Goal: Go to known website: Access a specific website the user already knows

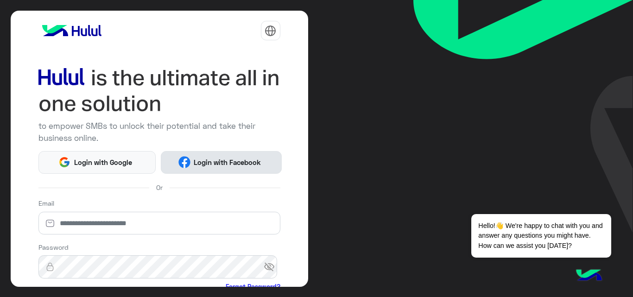
click at [211, 169] on button "Login with Facebook" at bounding box center [221, 162] width 121 height 23
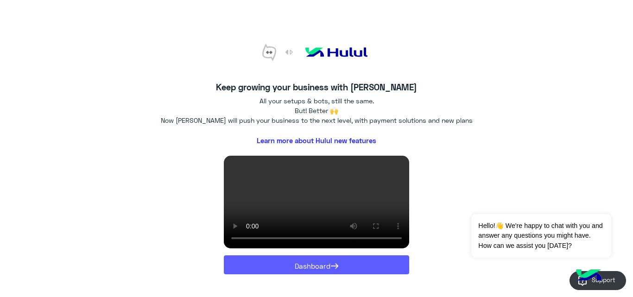
click at [275, 271] on button "Dashboard →" at bounding box center [316, 264] width 185 height 19
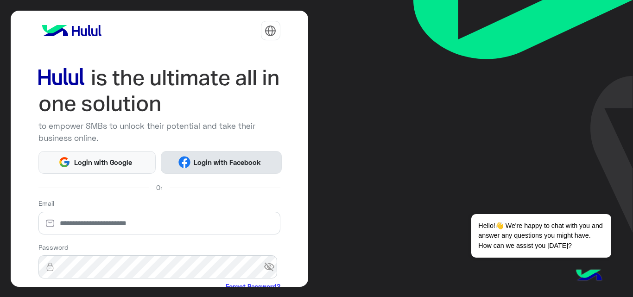
click at [213, 159] on span "Login with Facebook" at bounding box center [228, 162] width 74 height 11
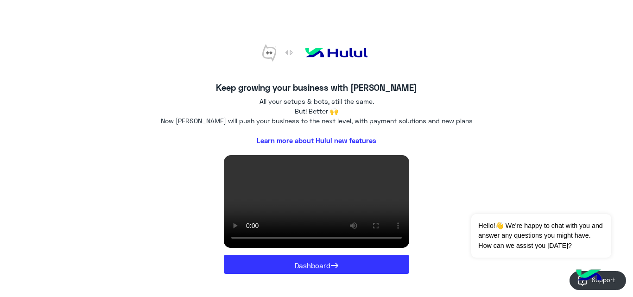
click at [351, 133] on link "Learn more about Hulul new features" at bounding box center [317, 141] width 386 height 16
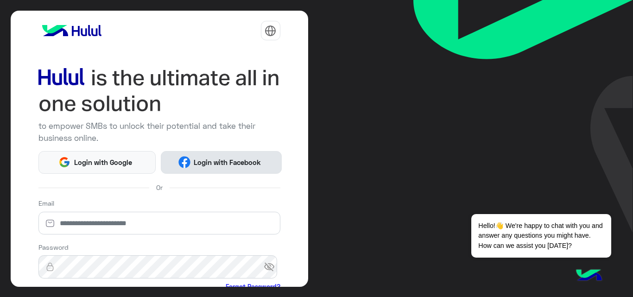
click at [247, 172] on button "Login with Facebook" at bounding box center [221, 162] width 121 height 23
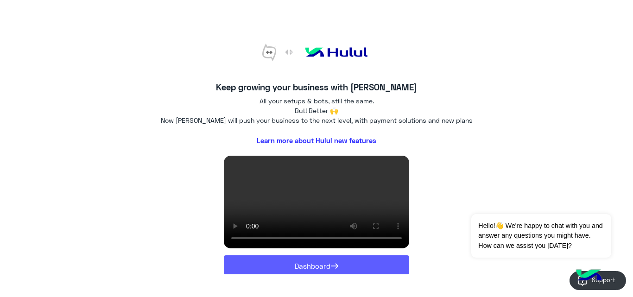
click at [296, 263] on button "Dashboard →" at bounding box center [316, 264] width 185 height 19
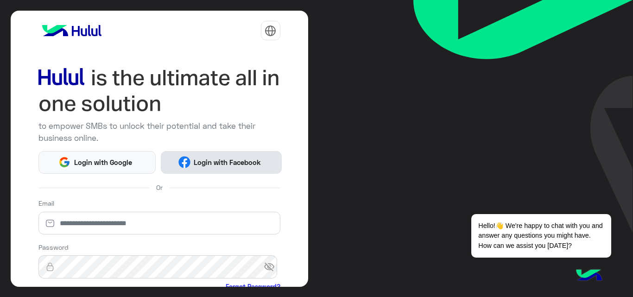
click at [217, 161] on span "Login with Facebook" at bounding box center [228, 162] width 74 height 11
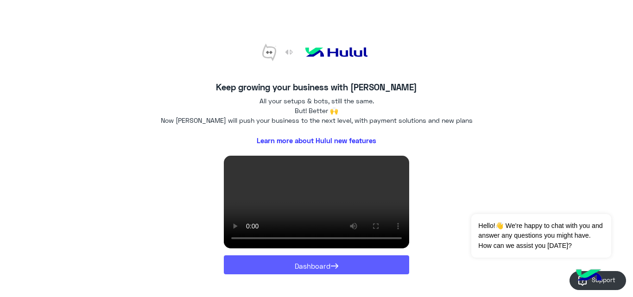
click at [313, 263] on button "Dashboard →" at bounding box center [316, 264] width 185 height 19
